Goal: Task Accomplishment & Management: Manage account settings

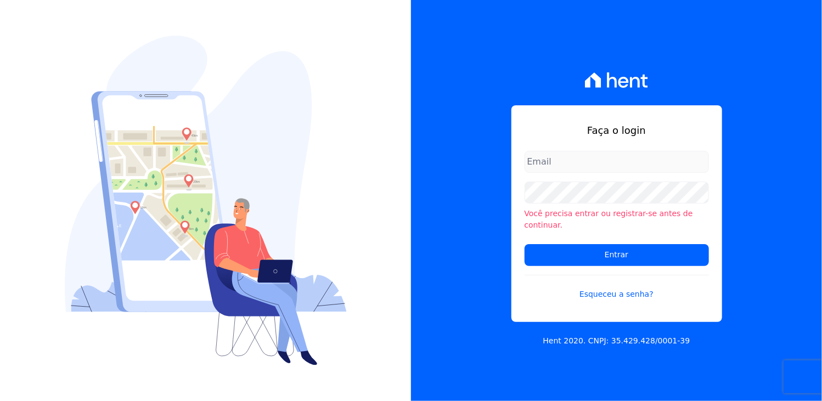
type input "[PERSON_NAME][EMAIL_ADDRESS][DOMAIN_NAME]"
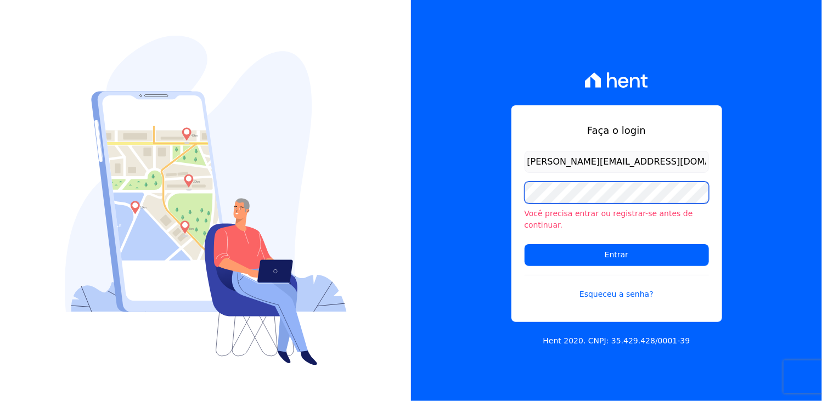
click at [468, 217] on div "Faça o login [PERSON_NAME][EMAIL_ADDRESS][DOMAIN_NAME] Você precisa entrar ou r…" at bounding box center [616, 200] width 411 height 401
click at [525, 244] on input "Entrar" at bounding box center [617, 255] width 184 height 22
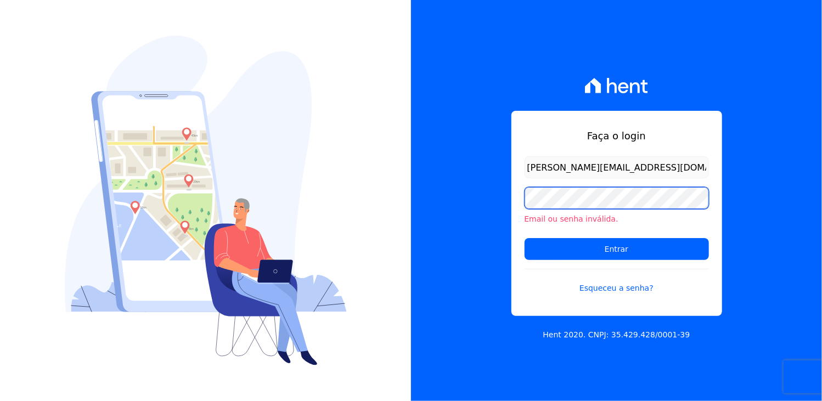
click at [481, 197] on div "Faça o login [PERSON_NAME][EMAIL_ADDRESS][DOMAIN_NAME] Email ou senha inválida.…" at bounding box center [616, 200] width 411 height 401
